Goal: Information Seeking & Learning: Understand process/instructions

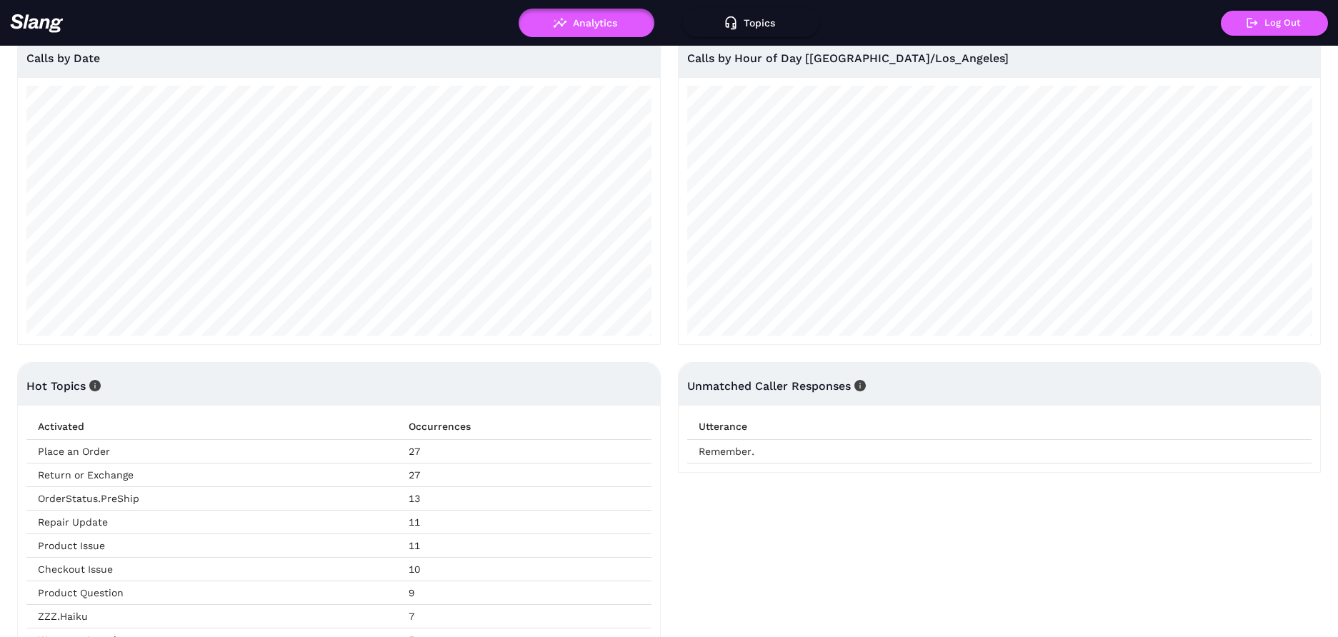
scroll to position [261, 0]
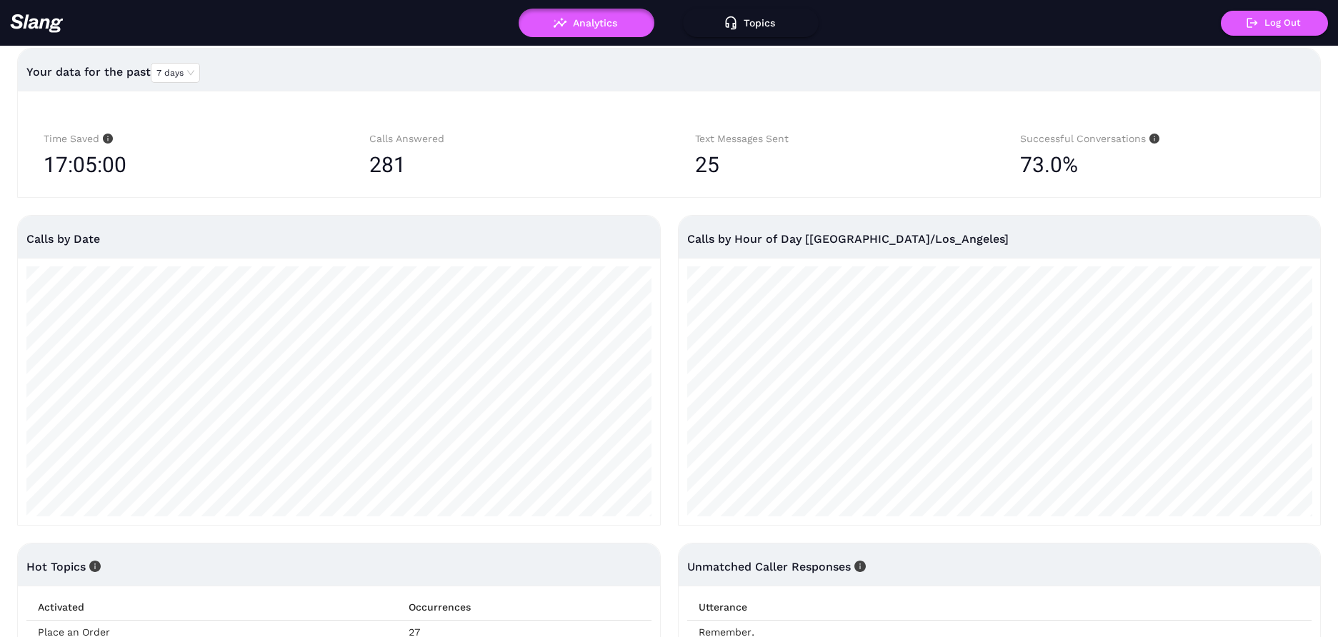
scroll to position [14, 0]
click at [47, 27] on img at bounding box center [37, 23] width 54 height 19
click at [37, 19] on img at bounding box center [37, 23] width 54 height 19
click at [40, 29] on img at bounding box center [37, 23] width 54 height 19
click at [743, 24] on button "Topics" at bounding box center [751, 23] width 136 height 29
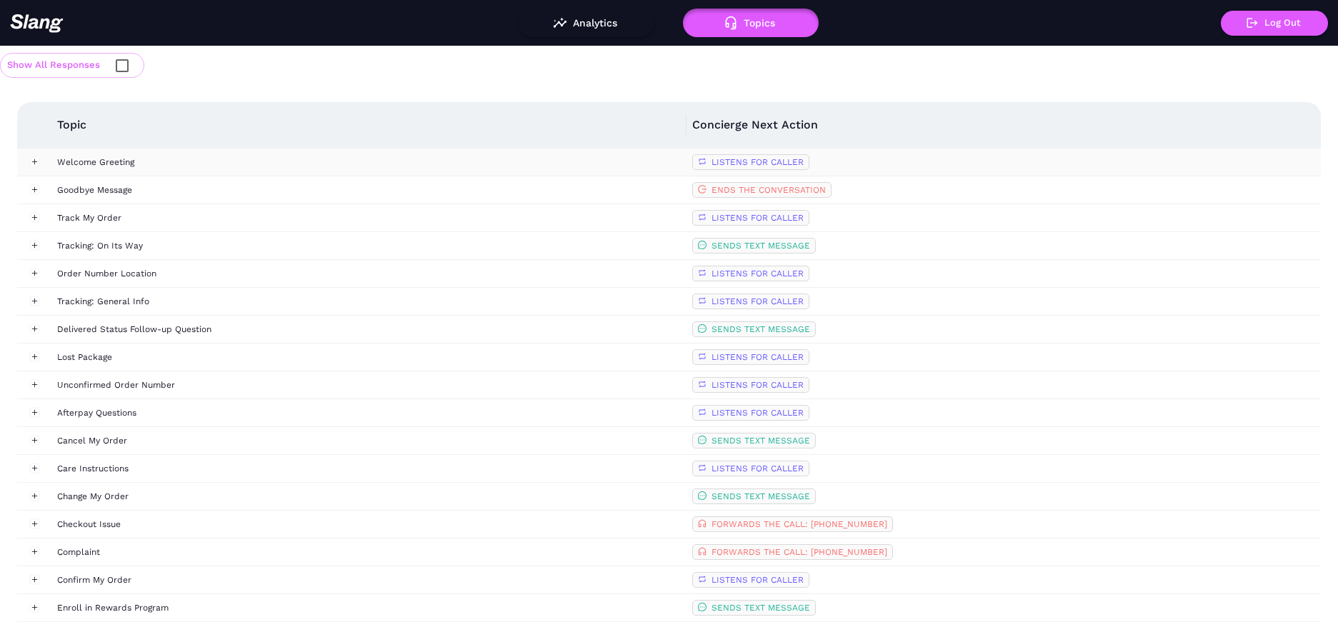
click at [124, 163] on div "Welcome Greeting" at bounding box center [368, 162] width 623 height 14
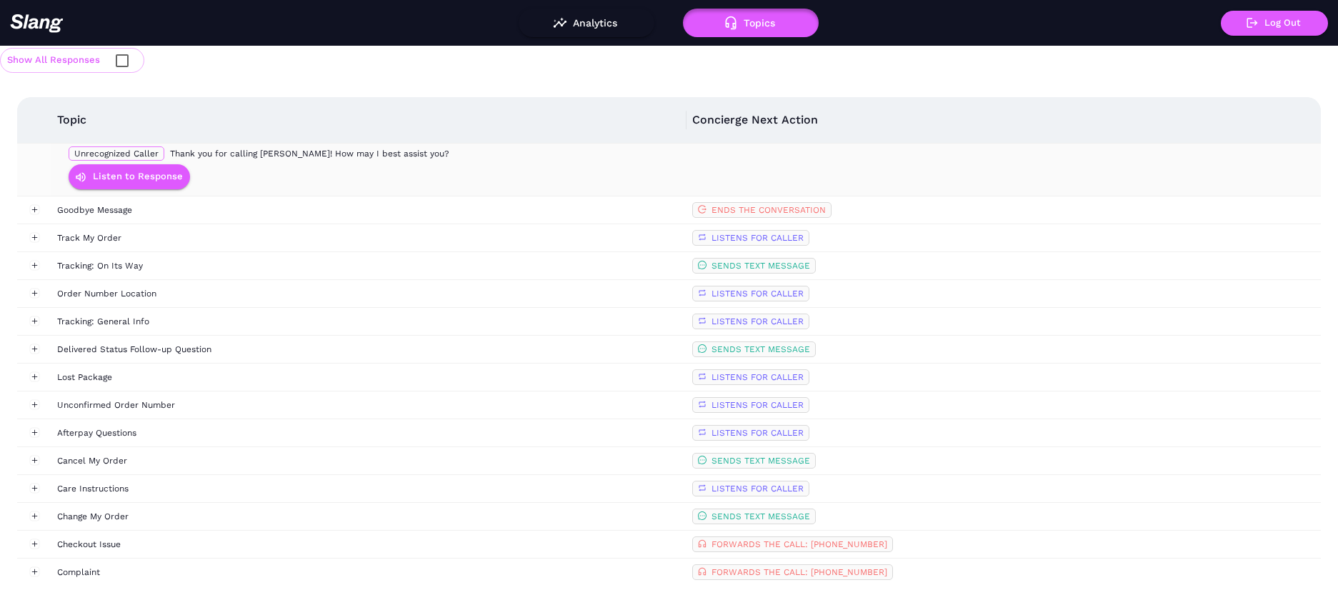
scroll to position [149, 0]
click at [34, 204] on button "Expand row" at bounding box center [34, 209] width 10 height 10
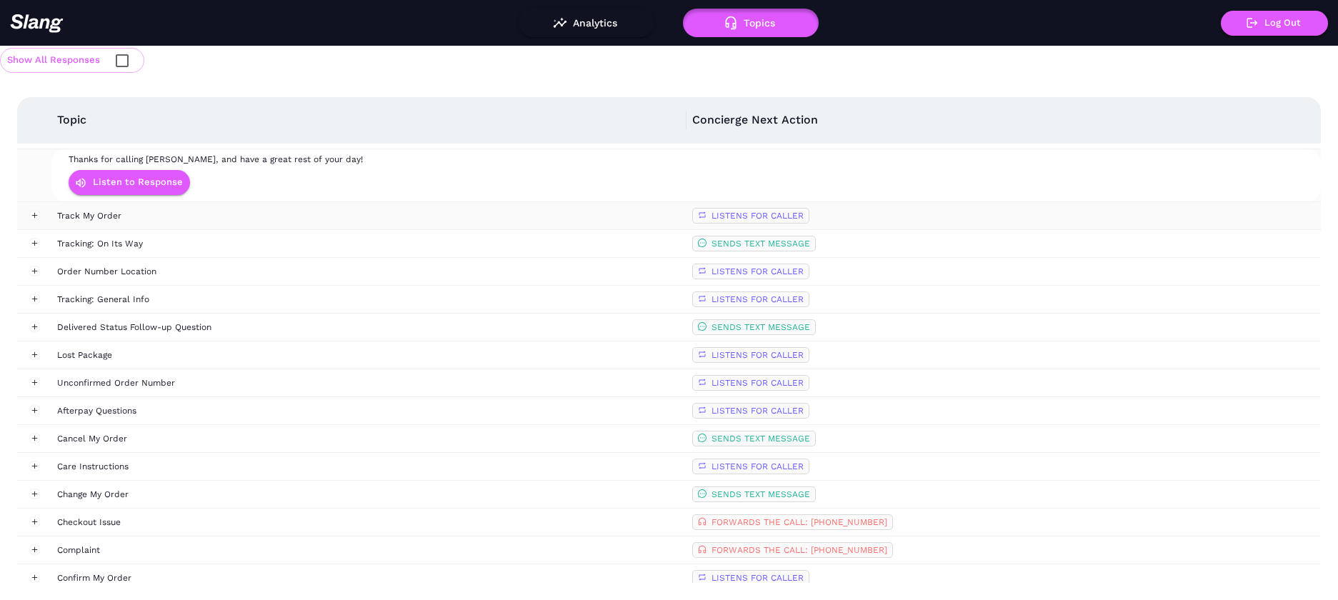
scroll to position [225, 0]
click at [39, 214] on button "Expand row" at bounding box center [34, 214] width 10 height 10
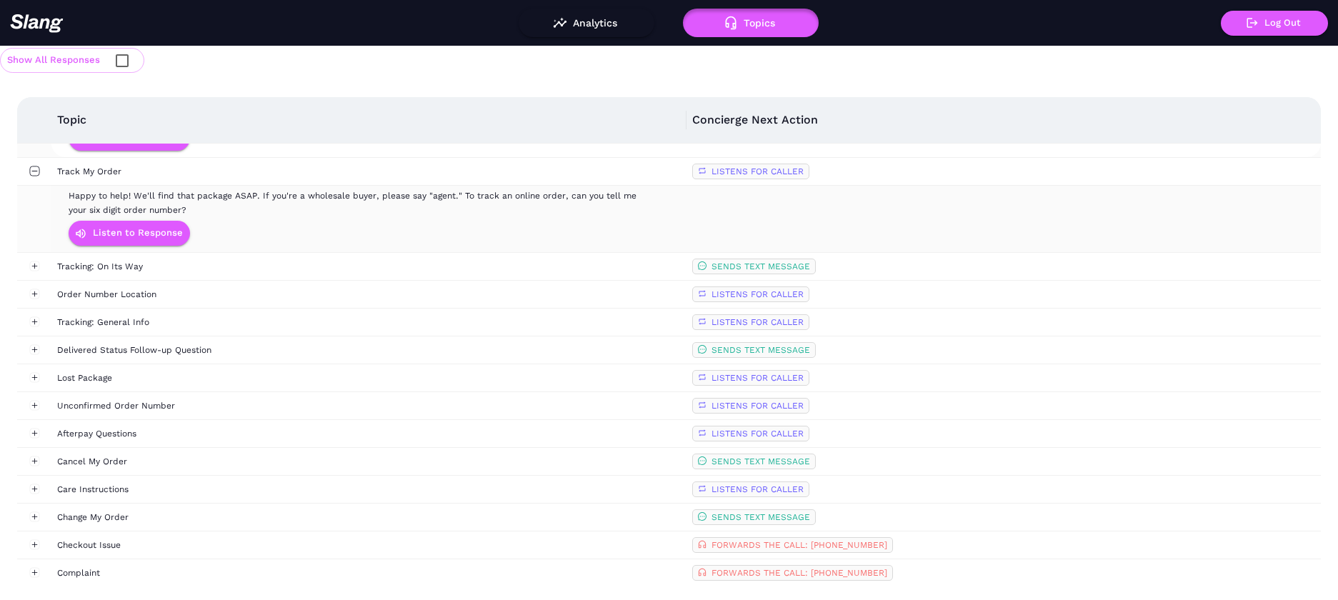
scroll to position [269, 0]
click at [32, 264] on button "Expand row" at bounding box center [34, 264] width 10 height 10
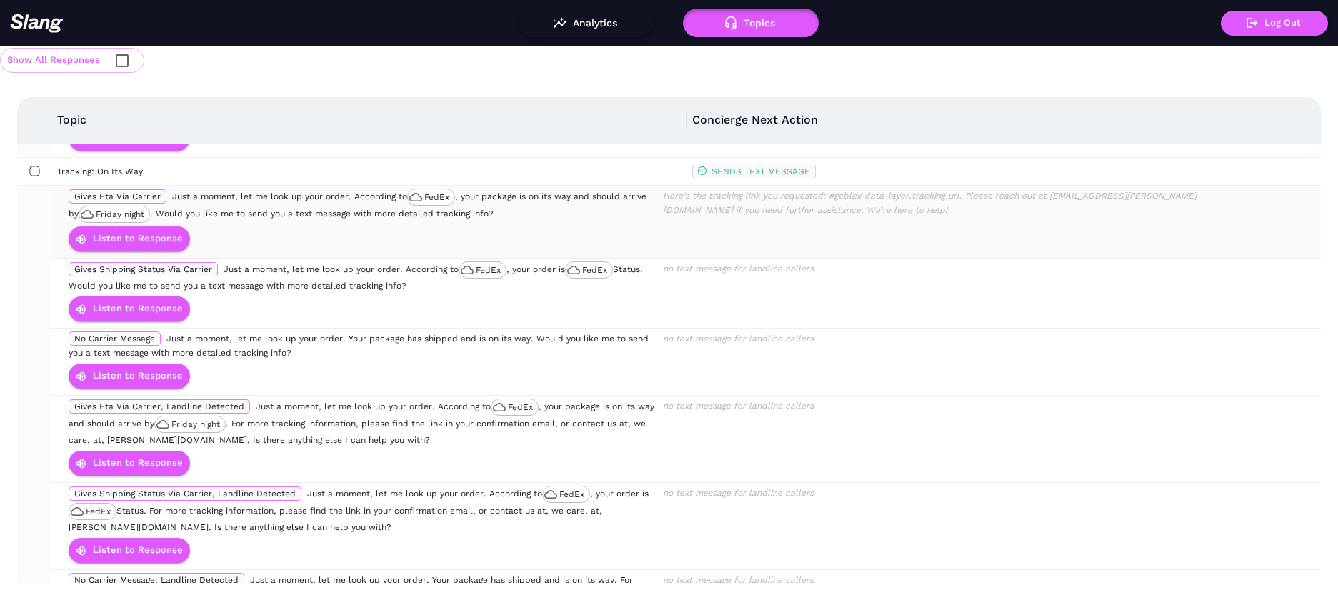
scroll to position [366, 0]
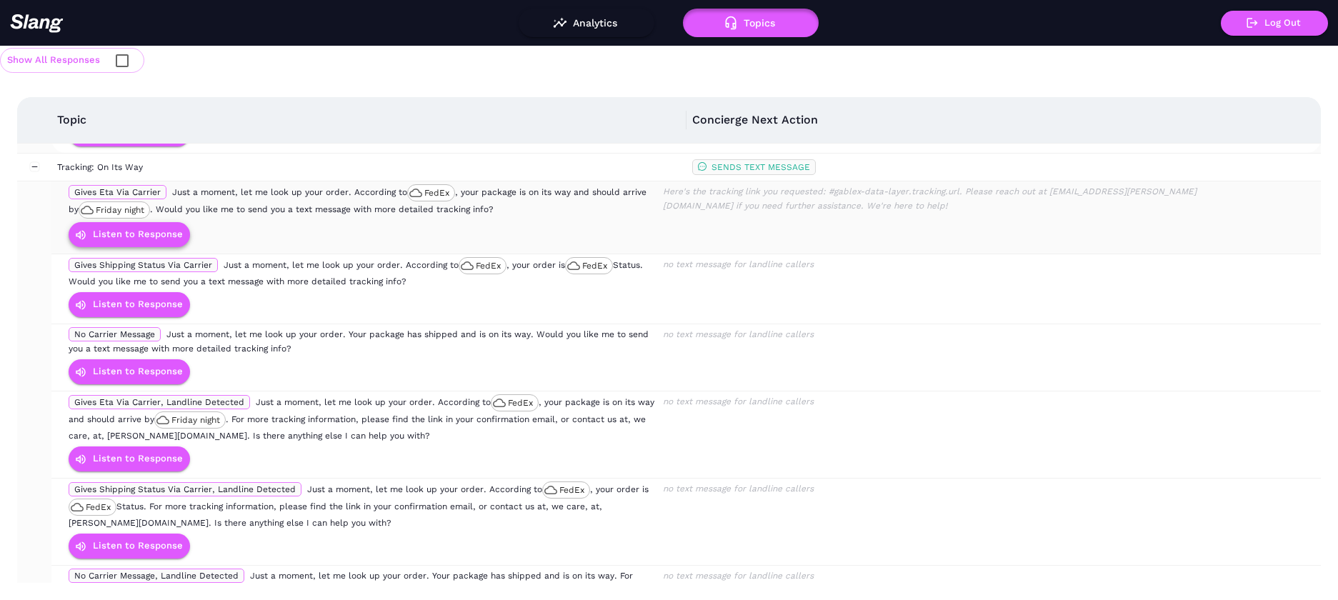
click at [111, 228] on button "Listen to Response" at bounding box center [129, 234] width 121 height 25
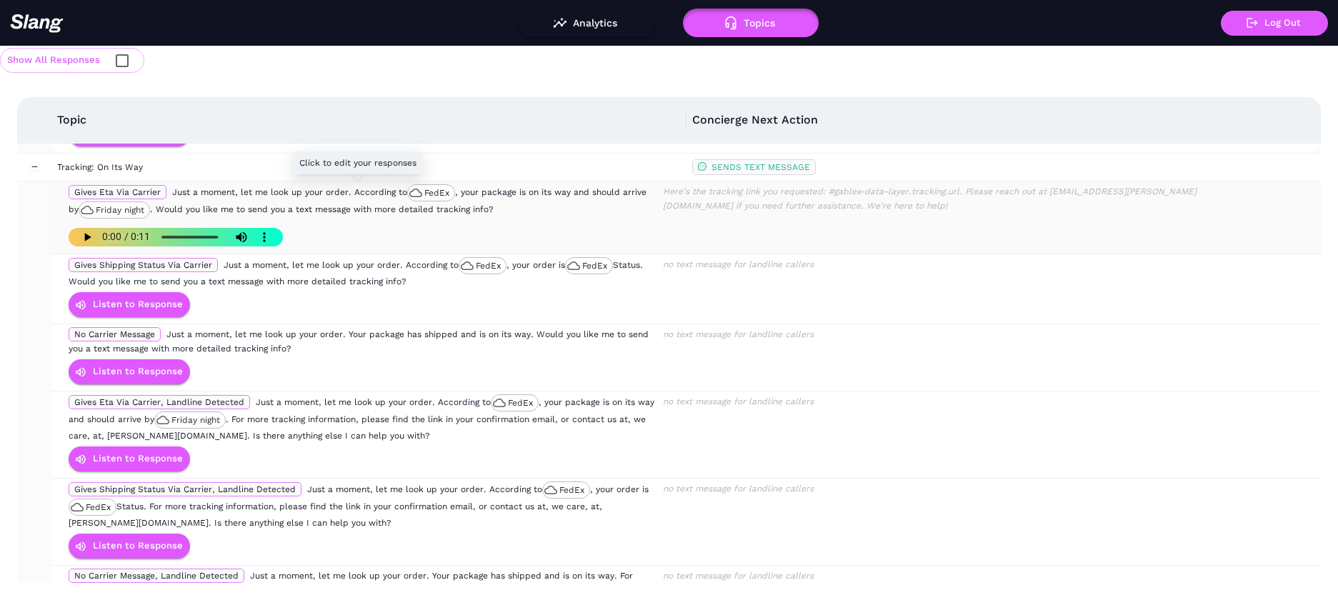
click at [437, 196] on span "$carrier" at bounding box center [436, 196] width 25 height 0
click at [436, 196] on span "$carrier" at bounding box center [436, 196] width 25 height 0
click at [435, 196] on span "$carrier" at bounding box center [436, 196] width 25 height 0
click at [386, 193] on span "Just a moment, let me look up your order. According to $carrier , your package …" at bounding box center [358, 200] width 578 height 27
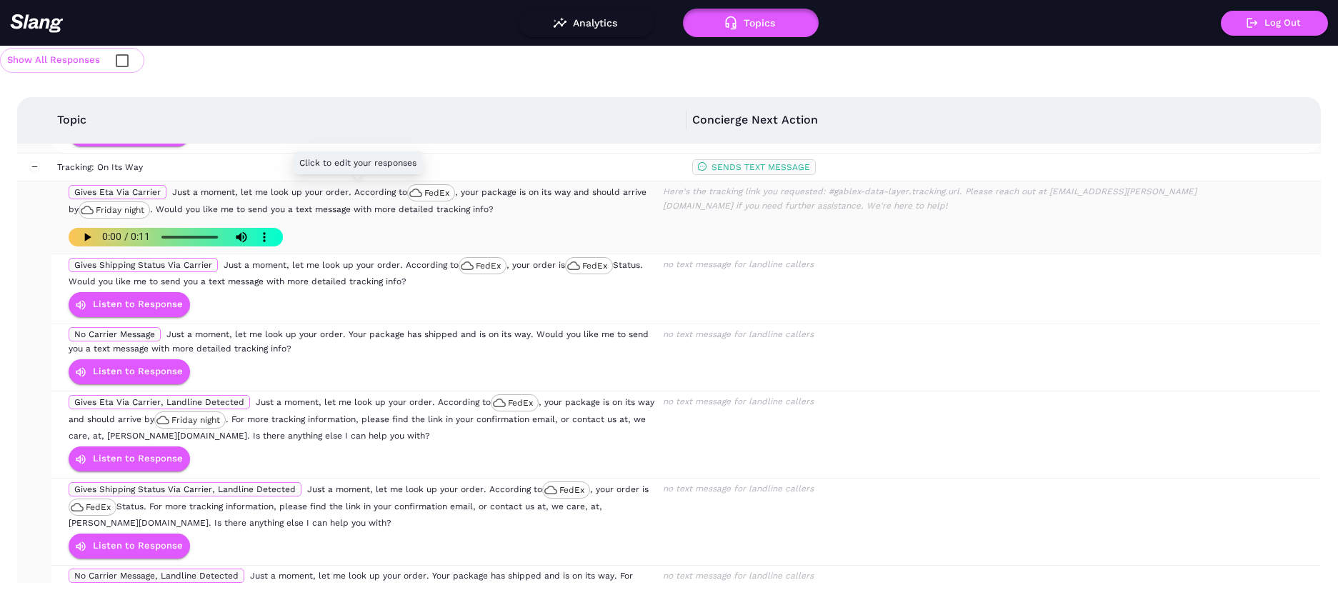
click at [448, 196] on span "$carrier" at bounding box center [436, 196] width 25 height 0
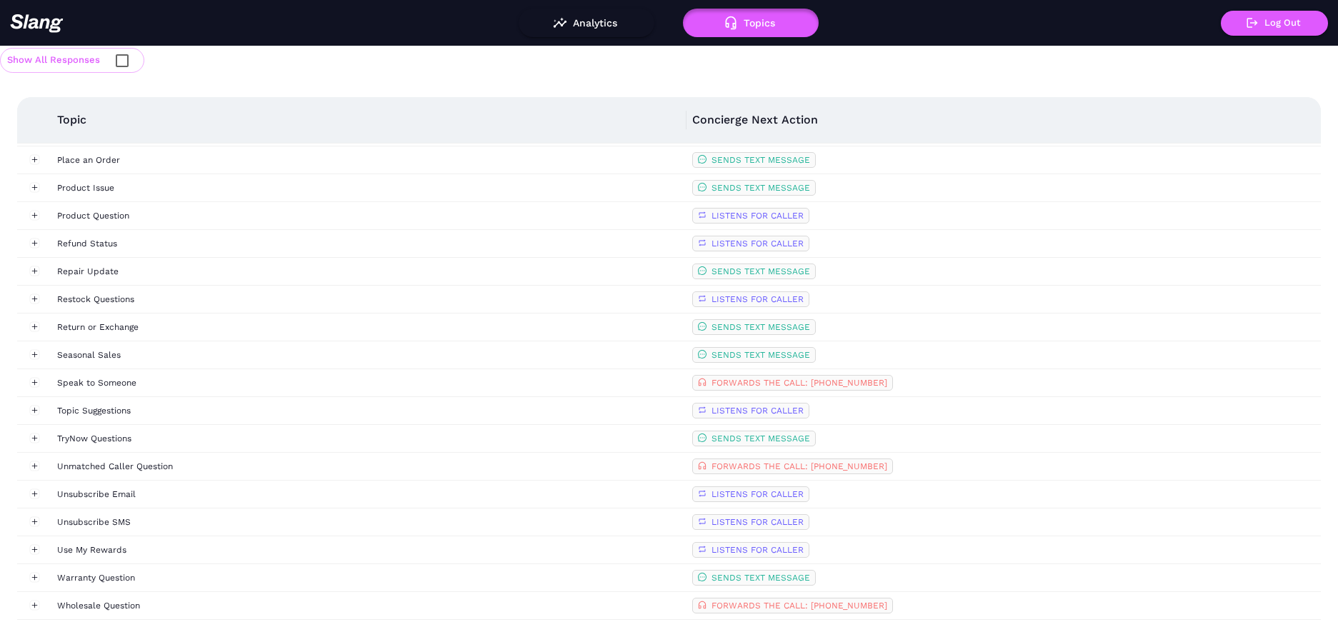
scroll to position [0, 0]
